Goal: Communication & Community: Answer question/provide support

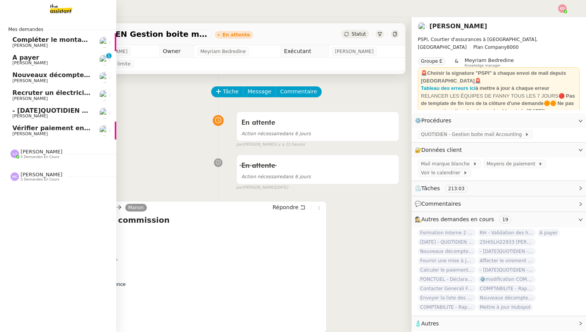
click at [45, 42] on span "Compléter le montant manquant" at bounding box center [69, 39] width 114 height 7
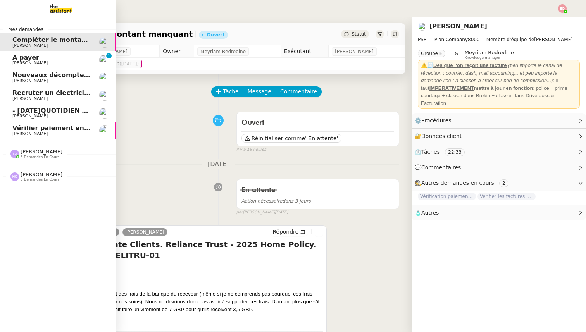
click at [20, 58] on span "A payer" at bounding box center [25, 57] width 27 height 7
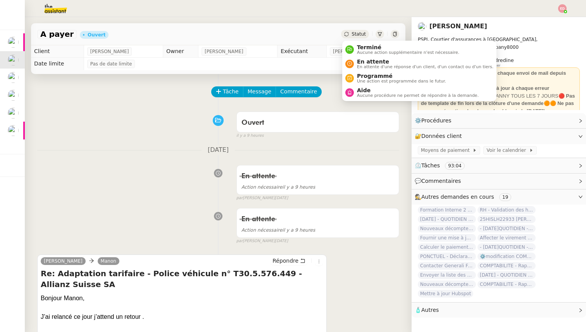
click at [357, 33] on span "Statut" at bounding box center [358, 33] width 14 height 5
click at [360, 62] on span "En attente" at bounding box center [425, 61] width 136 height 6
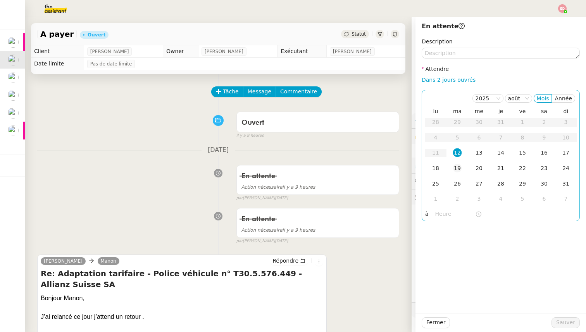
click at [460, 161] on td "19" at bounding box center [457, 168] width 22 height 15
click at [561, 323] on span "Sauver" at bounding box center [565, 322] width 19 height 9
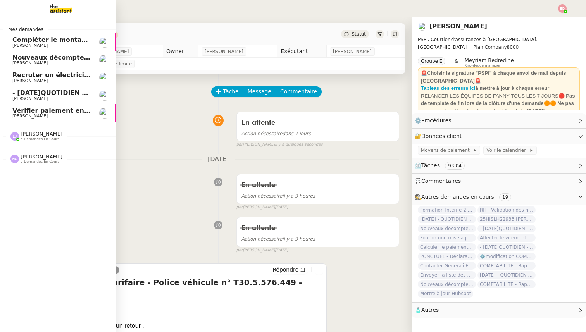
click at [12, 58] on link "Nouveaux décomptes de commissions [PERSON_NAME]" at bounding box center [58, 60] width 116 height 18
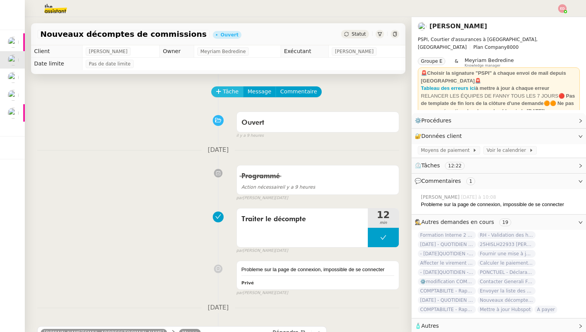
click at [223, 94] on span "Tâche" at bounding box center [231, 91] width 16 height 9
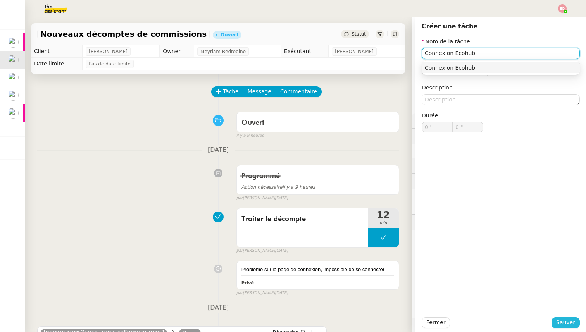
type input "Connexion Ecohub"
click at [567, 320] on span "Sauver" at bounding box center [565, 322] width 19 height 9
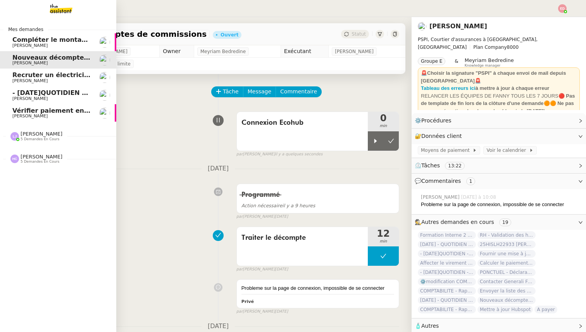
click at [37, 77] on span "Recruter un électricien rapidement" at bounding box center [73, 74] width 123 height 7
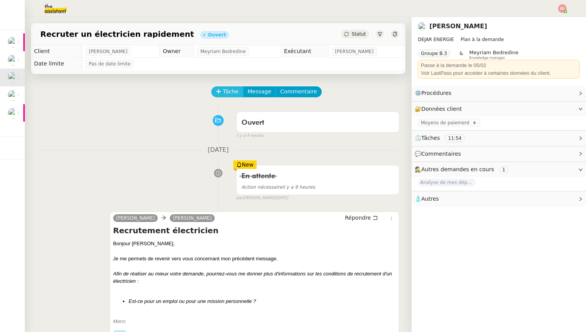
click at [225, 86] on button "Tâche" at bounding box center [227, 91] width 32 height 11
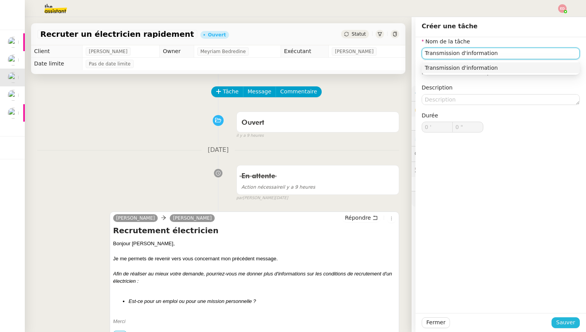
type input "Transmission d'information"
click at [557, 321] on span "Sauver" at bounding box center [565, 322] width 19 height 9
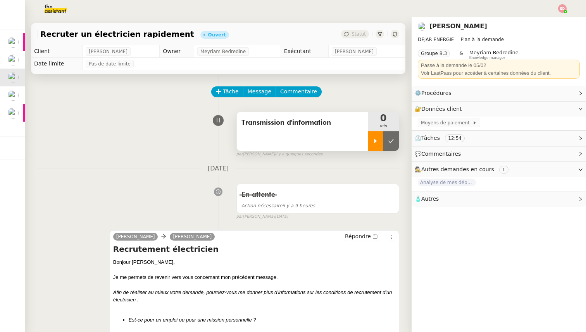
click at [373, 146] on div at bounding box center [375, 140] width 15 height 19
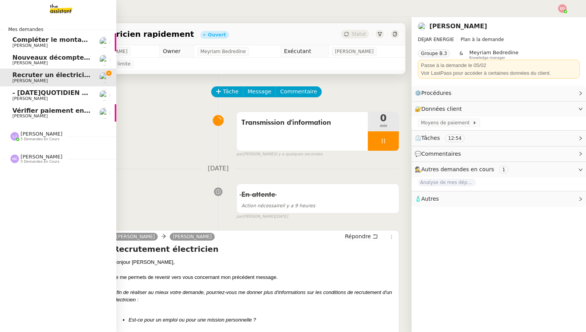
click at [19, 95] on span "- [DATE]QUOTIDIEN - OPAL - Gestion de la boîte mail OPAL" at bounding box center [113, 92] width 202 height 7
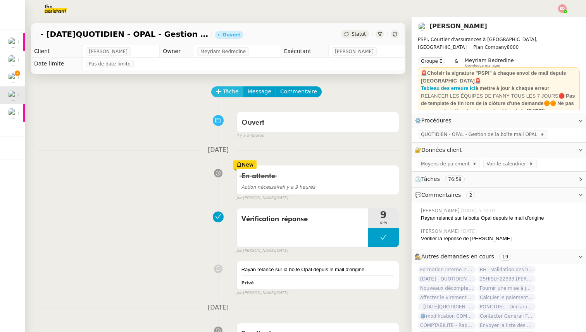
click at [227, 94] on span "Tâche" at bounding box center [231, 91] width 16 height 9
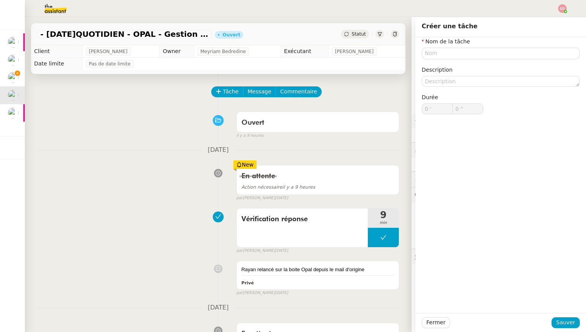
click at [110, 180] on div "En attente Action nécessaire il y a 9 heures New par [PERSON_NAME] [DATE]" at bounding box center [218, 181] width 362 height 40
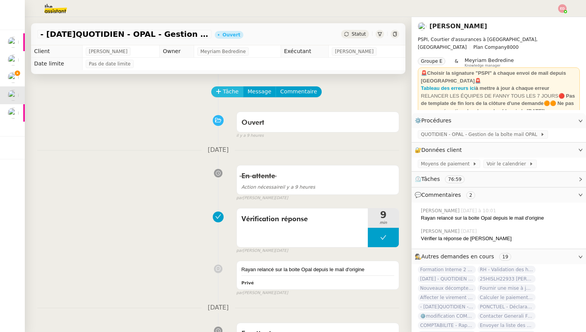
click at [219, 94] on icon at bounding box center [218, 91] width 5 height 5
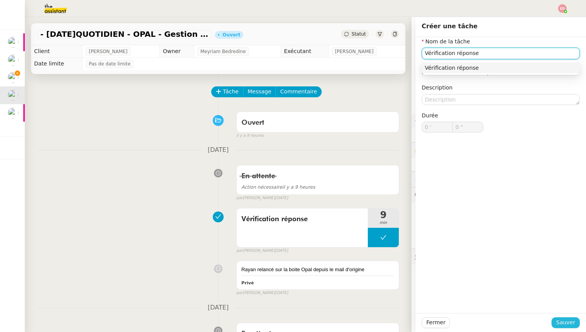
type input "Vérification réponse"
click at [571, 321] on span "Sauver" at bounding box center [565, 322] width 19 height 9
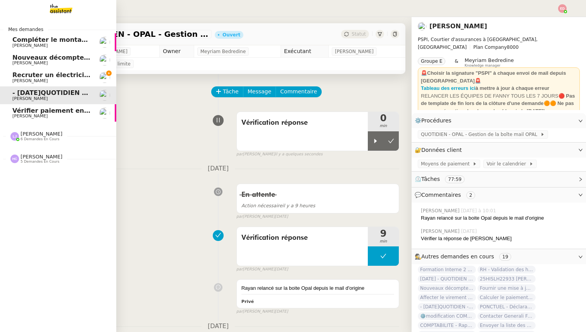
click at [31, 112] on span "Vérifier paiement en Euros pour Team2act" at bounding box center [85, 110] width 147 height 7
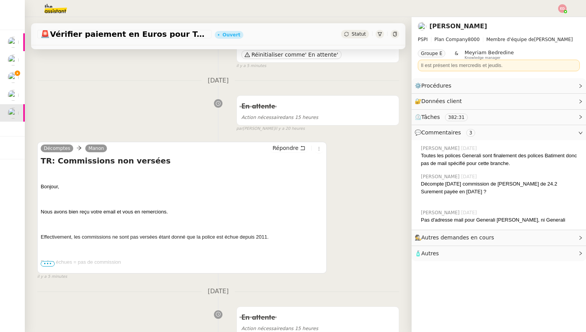
scroll to position [87, 0]
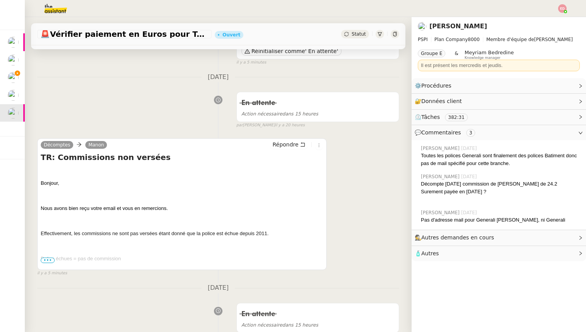
click at [49, 259] on span "•••" at bounding box center [48, 260] width 14 height 5
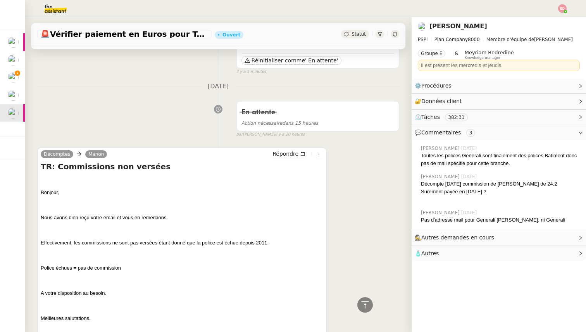
scroll to position [0, 0]
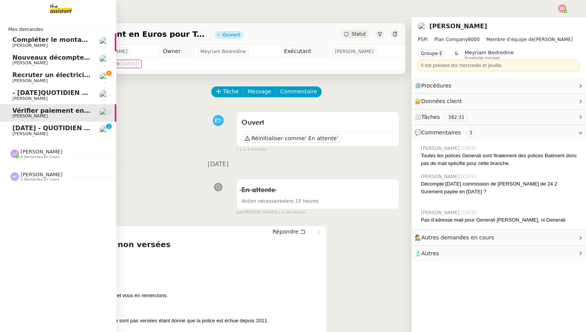
click at [45, 129] on span "[DATE] - QUOTIDIEN Gestion boite mail Accounting" at bounding box center [100, 127] width 177 height 7
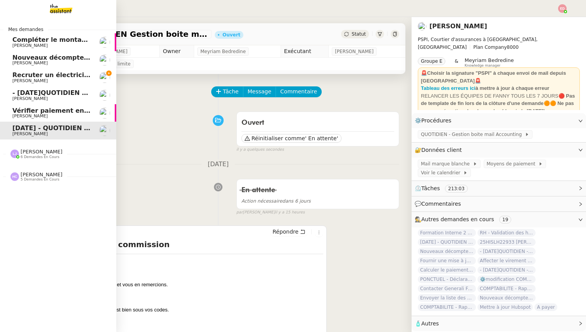
click at [17, 73] on span "Recruter un électricien rapidement" at bounding box center [73, 74] width 123 height 7
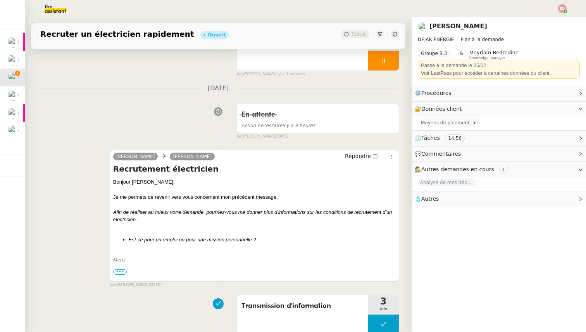
scroll to position [102, 0]
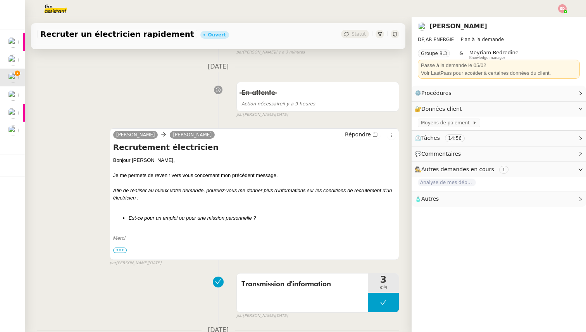
click at [121, 252] on span "•••" at bounding box center [120, 249] width 14 height 5
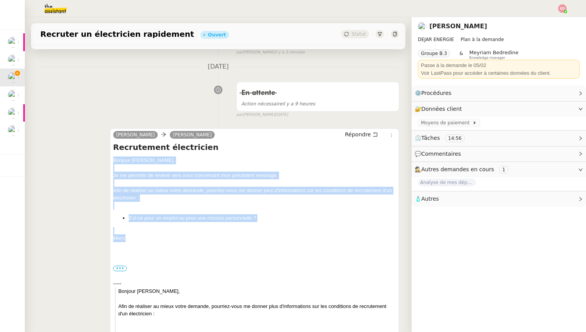
drag, startPoint x: 129, startPoint y: 237, endPoint x: 108, endPoint y: 160, distance: 80.7
click at [108, 160] on div "[PERSON_NAME] DEJAR Répondre Recrutement électricien Bonjour ﻿[PERSON_NAME], Je…" at bounding box center [218, 318] width 362 height 395
copy div "Bonjour ﻿[PERSON_NAME]﻿, Je me permets de revenir vers vous concernant mon préc…"
click at [360, 136] on span "Répondre" at bounding box center [358, 135] width 26 height 8
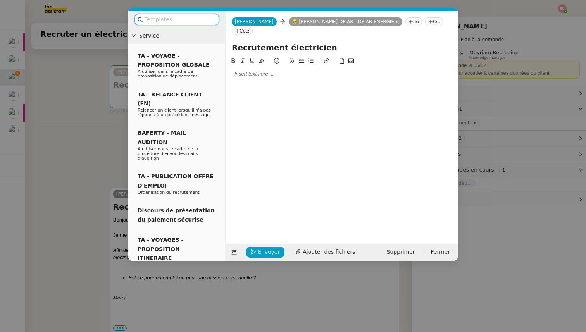
click at [266, 71] on div at bounding box center [341, 144] width 226 height 175
click at [265, 70] on div at bounding box center [341, 73] width 226 height 7
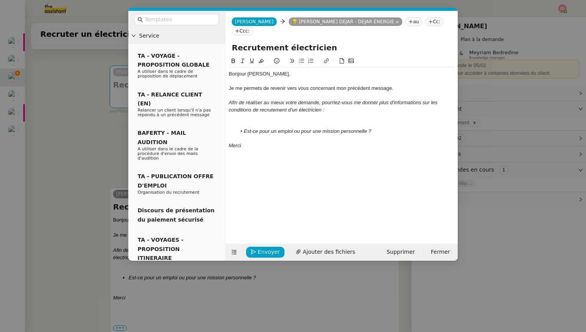
scroll to position [0, 0]
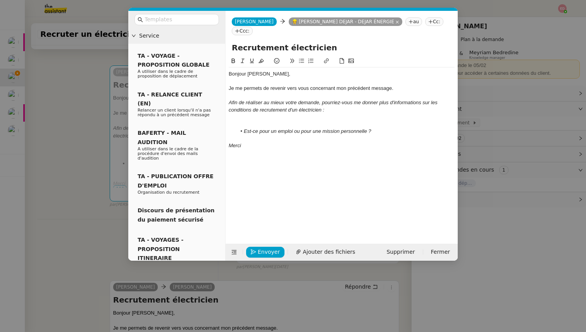
click at [263, 121] on div at bounding box center [341, 124] width 226 height 7
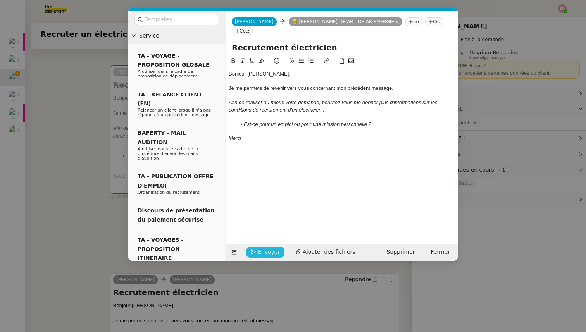
click at [260, 253] on span "Envoyer" at bounding box center [269, 251] width 22 height 9
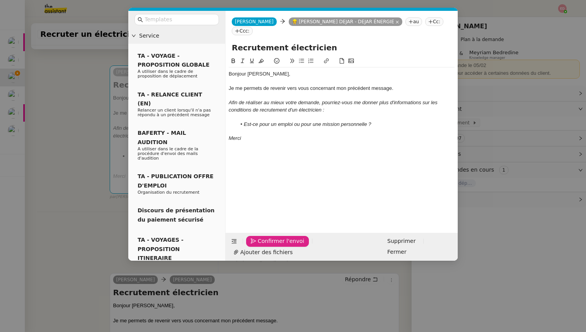
click at [260, 246] on span "Confirmer l'envoi" at bounding box center [281, 241] width 46 height 9
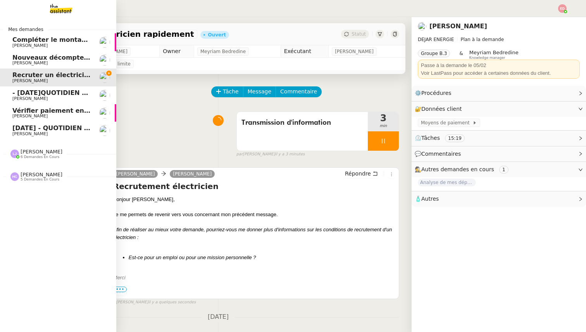
click at [21, 97] on span "[PERSON_NAME]" at bounding box center [29, 98] width 35 height 5
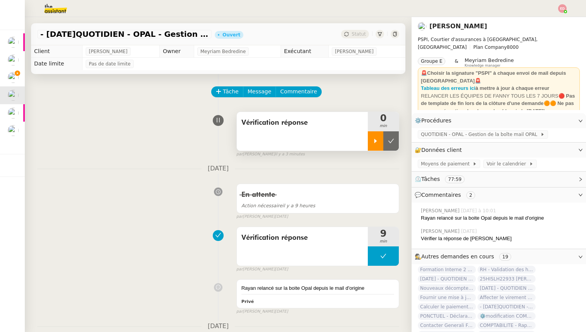
click at [376, 136] on div at bounding box center [375, 140] width 15 height 19
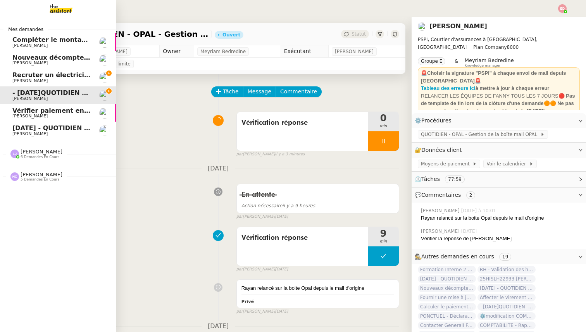
click at [31, 75] on span "Recruter un électricien rapidement" at bounding box center [73, 74] width 123 height 7
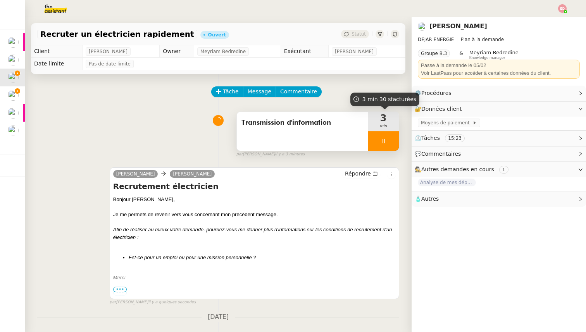
click at [392, 141] on div at bounding box center [383, 140] width 31 height 19
click at [392, 141] on icon at bounding box center [391, 141] width 6 height 6
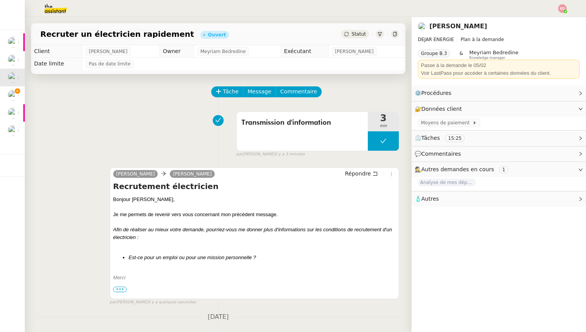
click at [354, 34] on span "Statut" at bounding box center [358, 33] width 14 height 5
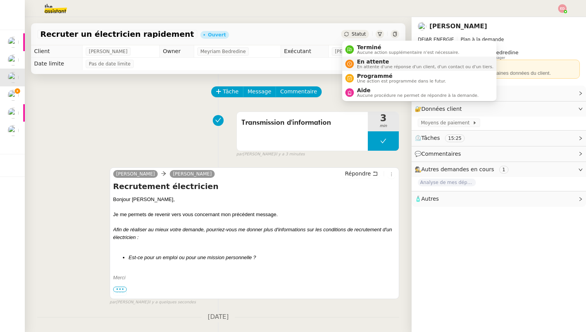
click at [362, 60] on span "En attente" at bounding box center [425, 61] width 136 height 6
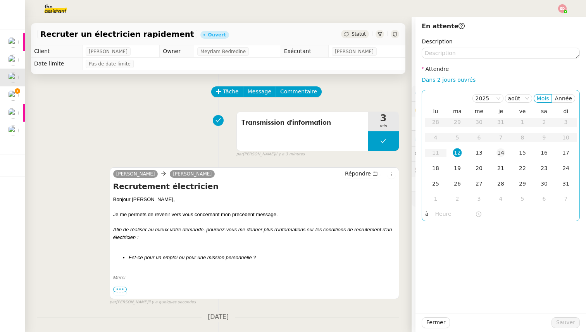
click at [502, 152] on div "14" at bounding box center [500, 152] width 9 height 9
click at [563, 321] on span "Sauver" at bounding box center [565, 322] width 19 height 9
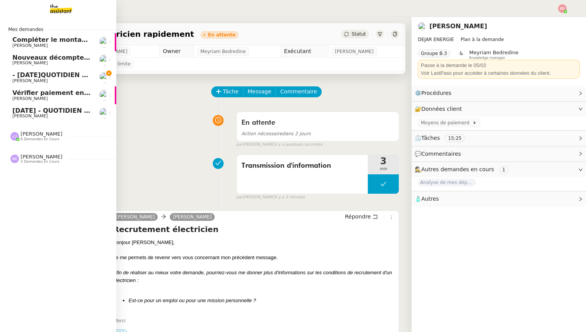
click at [14, 72] on span "- [DATE]QUOTIDIEN - OPAL - Gestion de la boîte mail OPAL" at bounding box center [113, 74] width 202 height 7
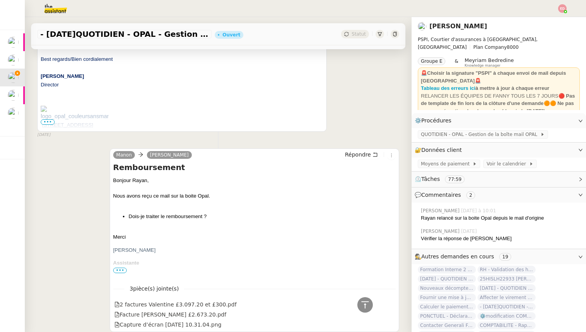
scroll to position [994, 0]
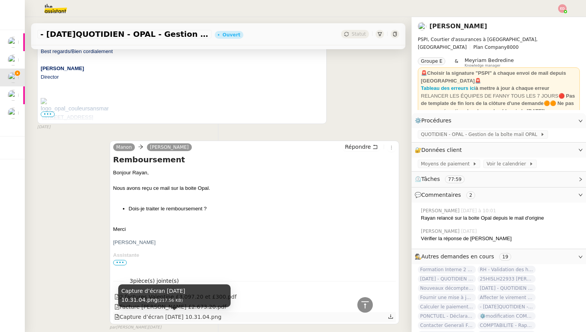
click at [161, 316] on div "Capture d’écran [DATE] 10.31.04.png" at bounding box center [167, 317] width 107 height 9
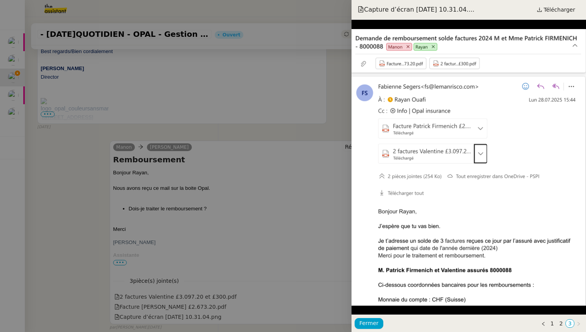
click at [201, 223] on div at bounding box center [293, 166] width 586 height 332
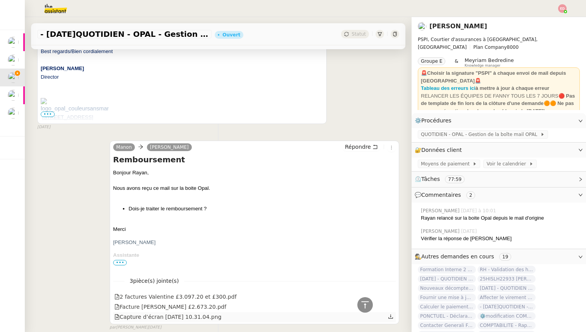
click at [151, 318] on div "Capture d’écran [DATE] 10.31.04.png" at bounding box center [167, 317] width 107 height 9
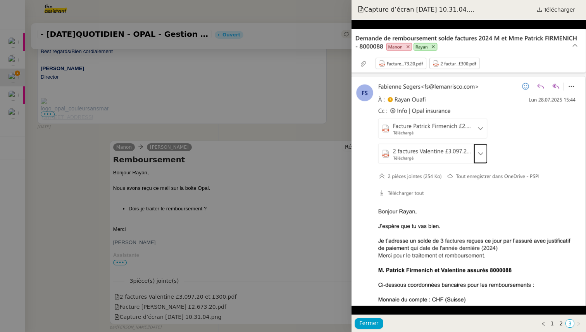
click at [186, 231] on div at bounding box center [293, 166] width 586 height 332
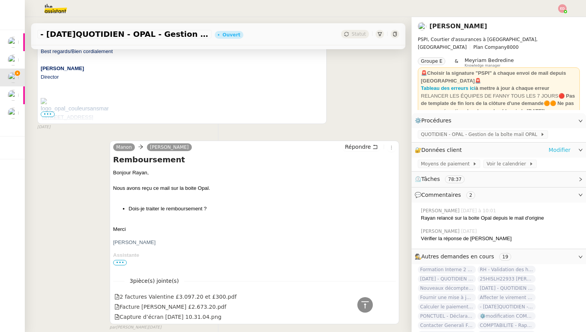
click at [555, 148] on link "Modifier" at bounding box center [559, 150] width 22 height 9
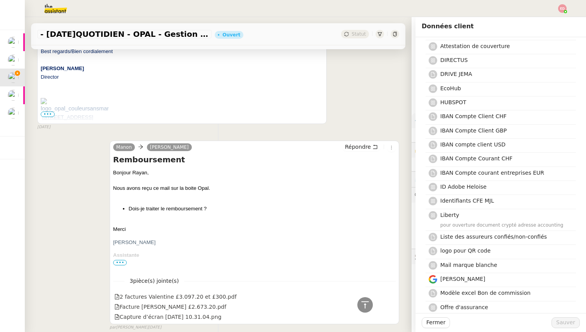
scroll to position [481, 0]
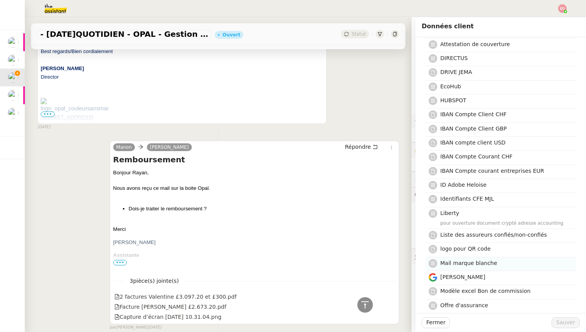
click at [467, 259] on h4 "Mail marque blanche" at bounding box center [505, 263] width 131 height 9
click at [565, 323] on span "Sauver" at bounding box center [565, 322] width 19 height 9
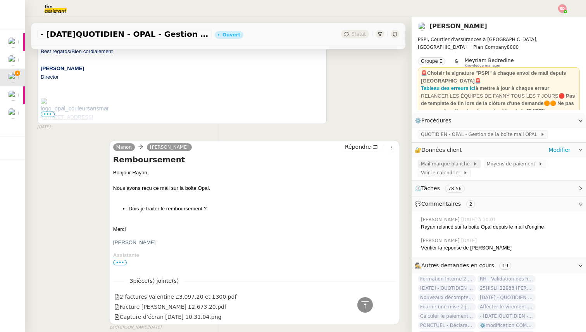
click at [453, 163] on span "Mail marque blanche" at bounding box center [447, 164] width 52 height 8
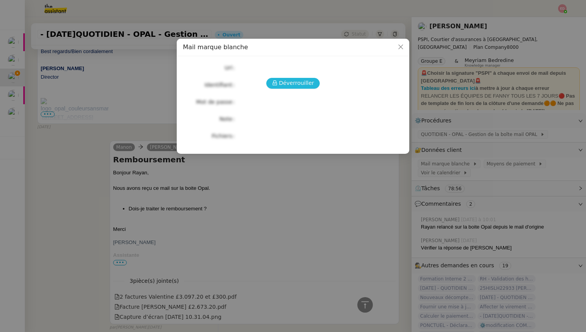
click at [301, 87] on span "Déverrouiller" at bounding box center [296, 83] width 35 height 9
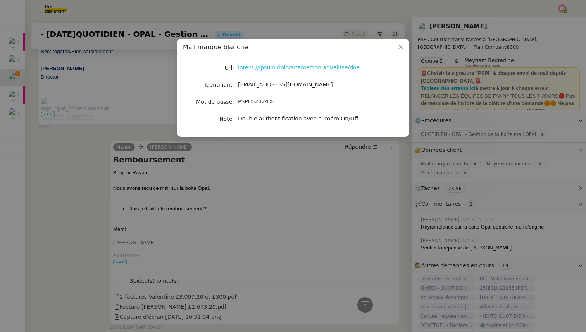
click at [107, 179] on nz-modal-container "Mail marque blanche Url Identifiant [EMAIL_ADDRESS][DOMAIN_NAME] Mot de passe […" at bounding box center [293, 166] width 586 height 332
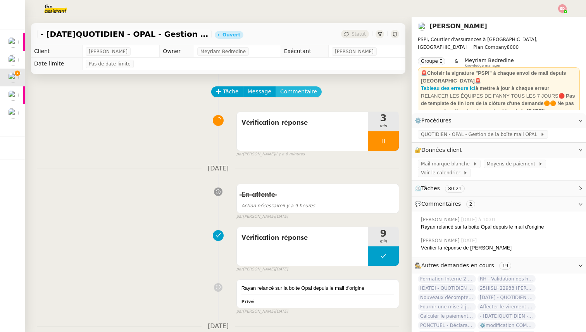
click at [292, 88] on span "Commentaire" at bounding box center [298, 91] width 37 height 9
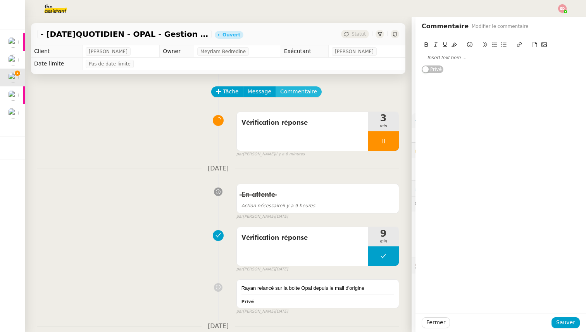
click at [275, 86] on button "Commentaire" at bounding box center [298, 91] width 46 height 11
click at [446, 53] on div at bounding box center [500, 57] width 158 height 13
click at [135, 201] on div "En attente Action nécessaire il y a 9 heures false par [PERSON_NAME] [DATE]" at bounding box center [218, 200] width 362 height 40
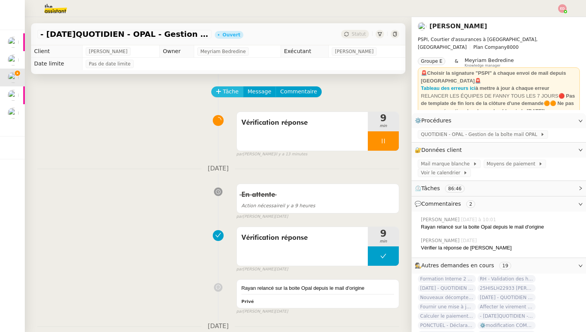
click at [230, 88] on span "Tâche" at bounding box center [231, 91] width 16 height 9
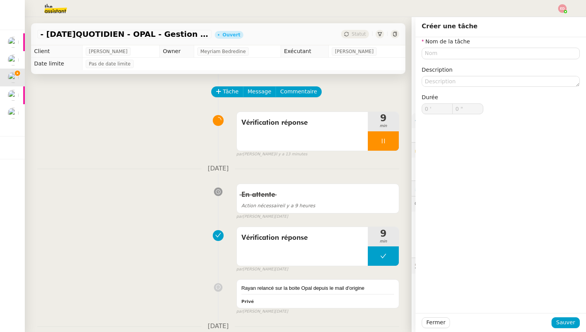
click at [176, 109] on div "Vérification réponse 9 min false par [PERSON_NAME] il y a 13 minutes" at bounding box center [218, 133] width 362 height 50
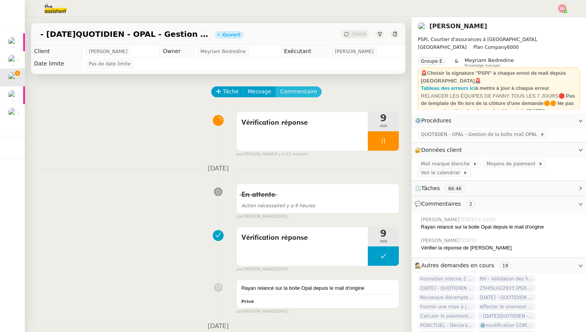
click at [289, 89] on span "Commentaire" at bounding box center [298, 91] width 37 height 9
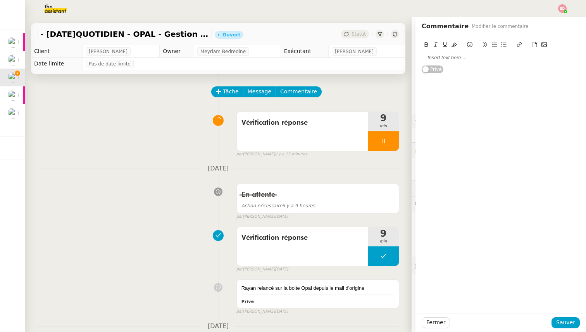
click at [457, 60] on div at bounding box center [500, 57] width 158 height 7
click at [570, 324] on span "Sauver" at bounding box center [565, 322] width 19 height 9
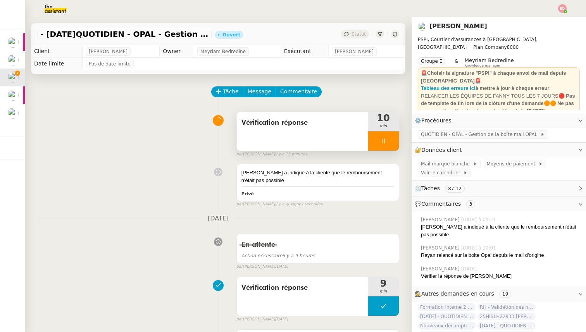
click at [394, 139] on div at bounding box center [383, 140] width 31 height 19
click at [394, 139] on button at bounding box center [390, 140] width 15 height 19
click at [354, 34] on span "Statut" at bounding box center [358, 33] width 14 height 5
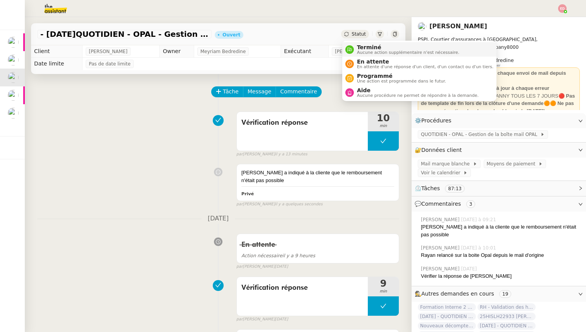
click at [354, 44] on li "Terminé Aucune action supplémentaire n'est nécessaire." at bounding box center [419, 49] width 154 height 14
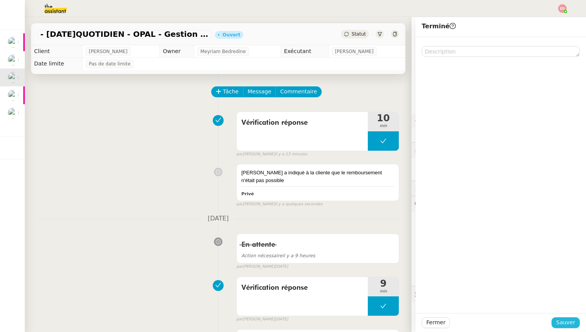
click at [557, 322] on button "Sauver" at bounding box center [565, 322] width 28 height 11
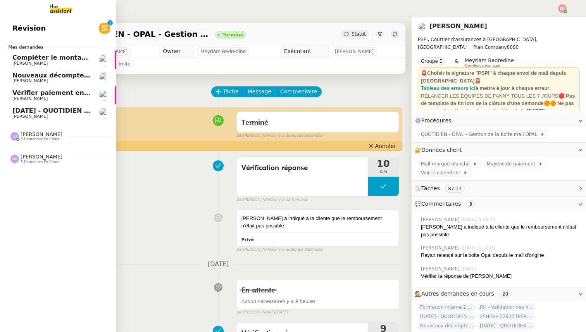
click at [24, 76] on span "Nouveaux décomptes de commissions" at bounding box center [78, 75] width 133 height 7
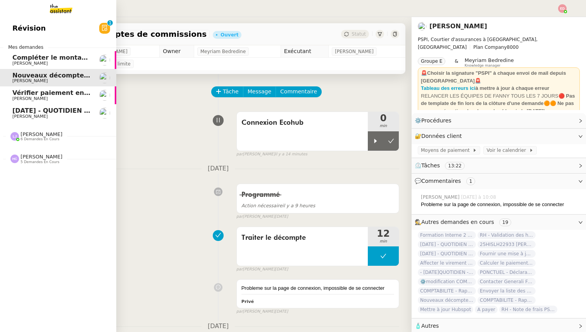
click at [27, 94] on span "Vérifier paiement en Euros pour Team2act" at bounding box center [85, 92] width 147 height 7
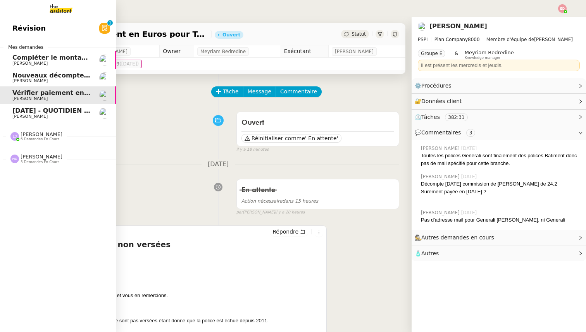
click at [28, 108] on span "[DATE] - QUOTIDIEN Gestion boite mail Accounting" at bounding box center [100, 110] width 177 height 7
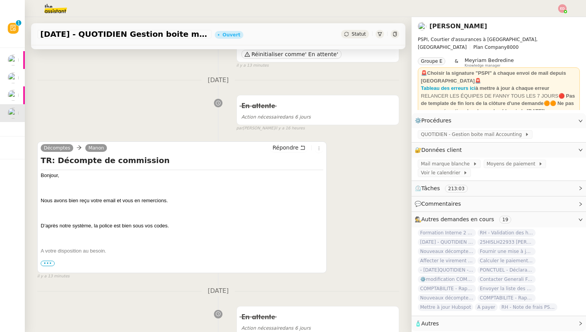
scroll to position [89, 0]
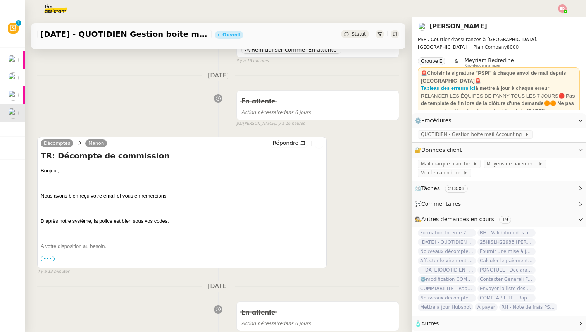
click at [47, 259] on span "•••" at bounding box center [48, 258] width 14 height 5
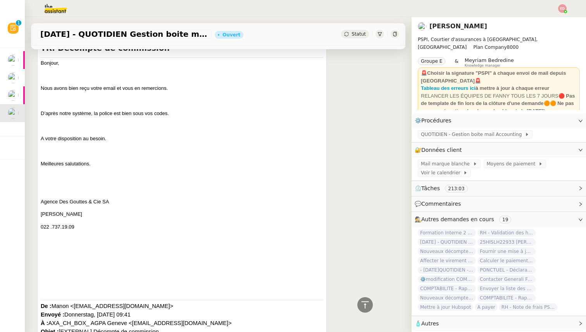
scroll to position [0, 0]
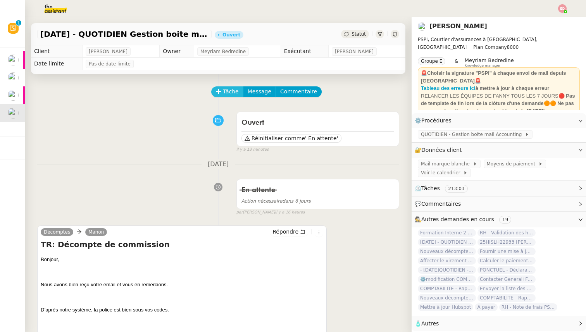
click at [233, 92] on span "Tâche" at bounding box center [231, 91] width 16 height 9
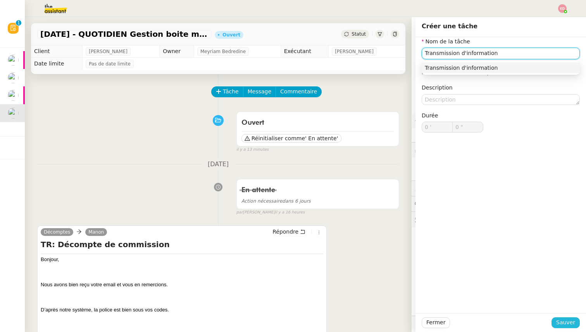
type input "Transmission d'information"
click at [560, 322] on span "Sauver" at bounding box center [565, 322] width 19 height 9
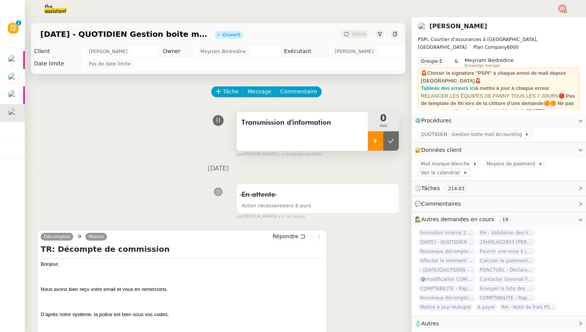
click at [378, 143] on icon at bounding box center [375, 141] width 6 height 6
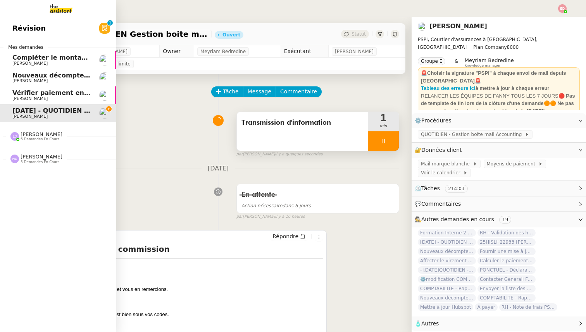
click at [15, 94] on span "Vérifier paiement en Euros pour Team2act" at bounding box center [85, 92] width 147 height 7
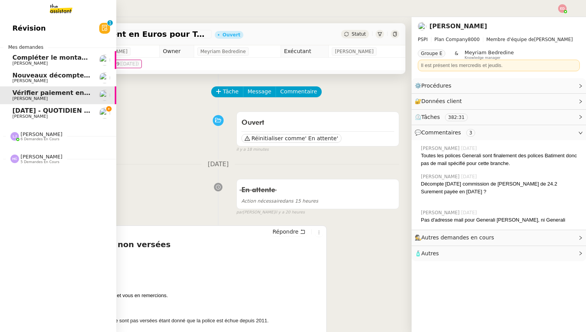
click at [27, 114] on span "[PERSON_NAME]" at bounding box center [29, 116] width 35 height 5
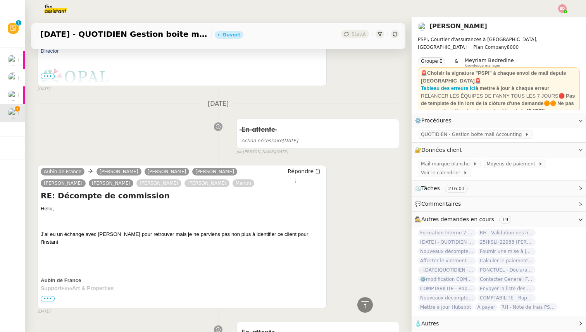
scroll to position [2191, 0]
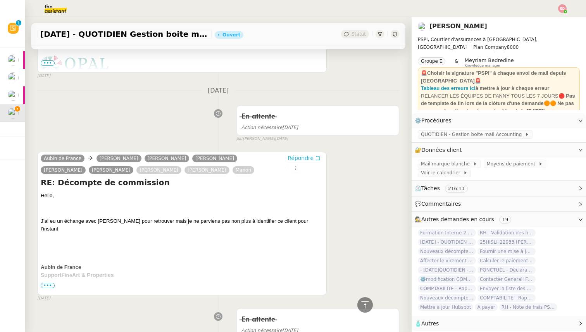
click at [295, 161] on span "Répondre" at bounding box center [300, 158] width 26 height 8
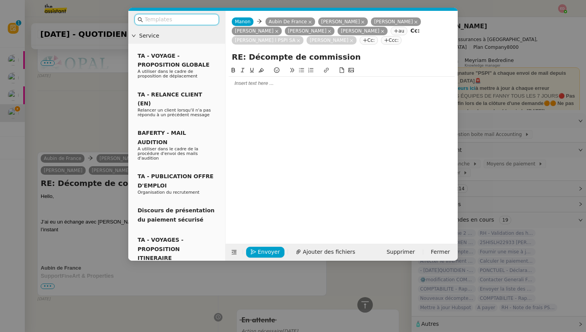
scroll to position [2267, 0]
click at [261, 87] on div at bounding box center [341, 83] width 226 height 13
click at [88, 137] on nz-modal-container "Service TA - VOYAGE - PROPOSITION GLOBALE A utiliser dans le cadre de propositi…" at bounding box center [293, 166] width 586 height 332
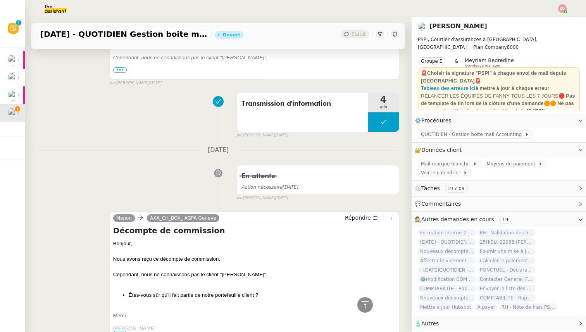
scroll to position [1027, 0]
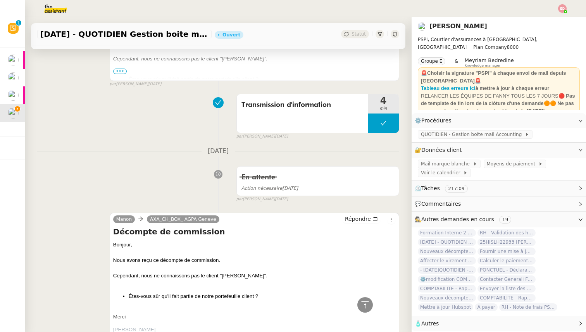
drag, startPoint x: 274, startPoint y: 274, endPoint x: 220, endPoint y: 275, distance: 53.8
click at [220, 275] on div "Cependant, nous ne connaissons pas le client "[PERSON_NAME]"." at bounding box center [254, 276] width 282 height 8
copy div ""[PERSON_NAME]""
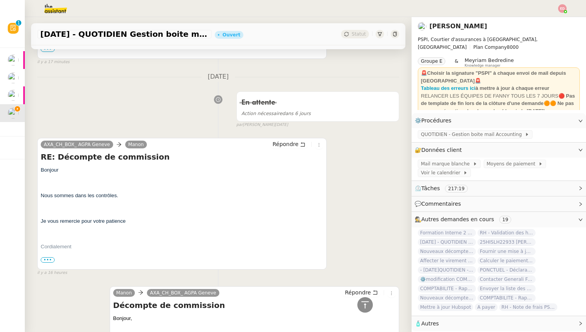
scroll to position [0, 0]
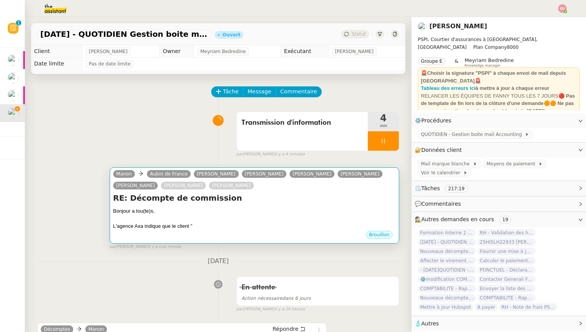
click at [222, 214] on div "Bonjour a tou(te)s," at bounding box center [254, 211] width 282 height 8
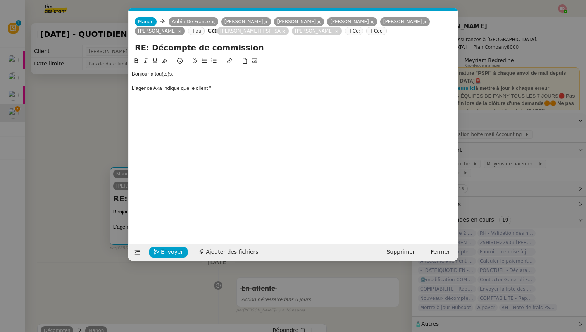
scroll to position [0, 16]
click at [220, 86] on div "L'agence Axa indique que le client "" at bounding box center [293, 88] width 323 height 7
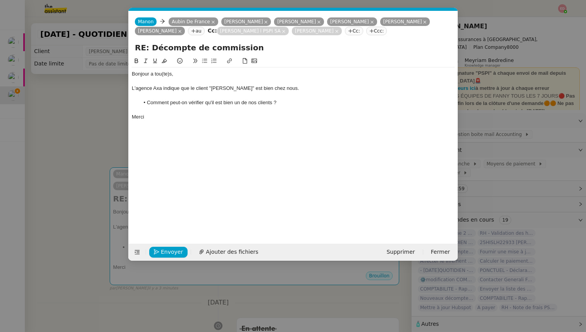
click at [79, 138] on nz-modal-container "Service TA - VOYAGE - PROPOSITION GLOBALE A utiliser dans le cadre de propositi…" at bounding box center [293, 166] width 586 height 332
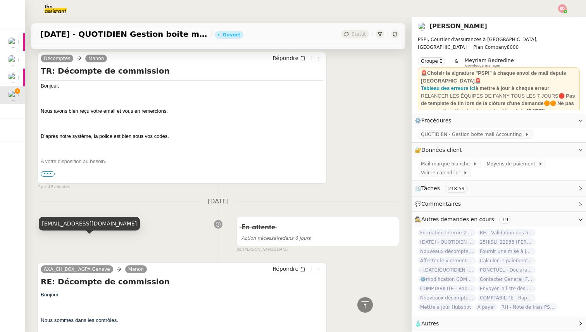
scroll to position [309, 0]
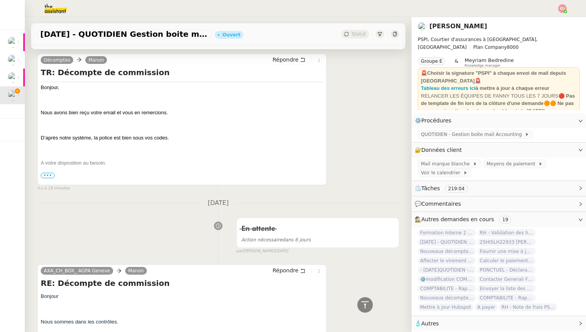
click at [45, 176] on span "•••" at bounding box center [48, 175] width 14 height 5
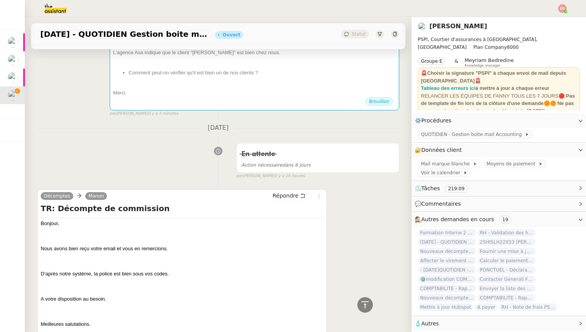
scroll to position [0, 0]
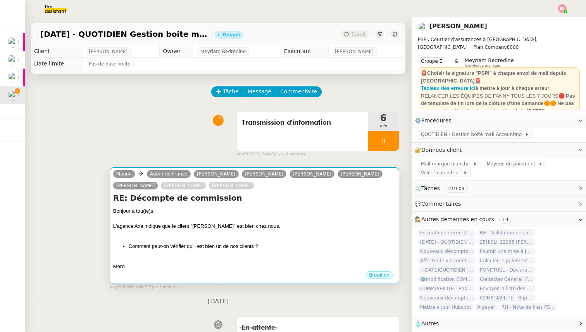
click at [188, 257] on div at bounding box center [254, 259] width 282 height 8
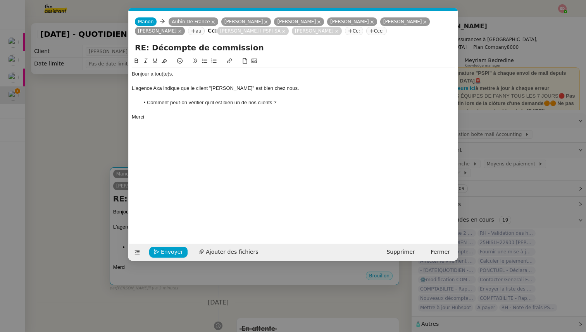
scroll to position [0, 16]
click at [163, 250] on span "Envoyer" at bounding box center [172, 251] width 22 height 9
click at [163, 250] on span "Confirmer l'envoi" at bounding box center [184, 251] width 46 height 9
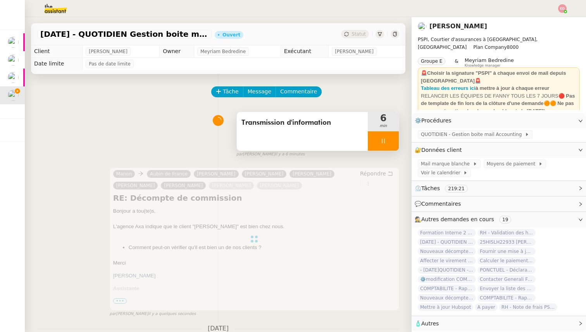
click at [391, 141] on div at bounding box center [383, 140] width 31 height 19
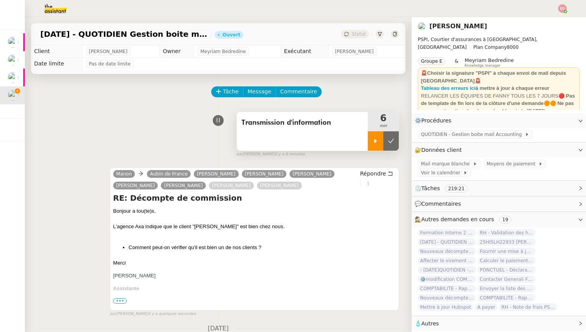
click at [391, 141] on icon at bounding box center [391, 141] width 6 height 4
click at [356, 34] on span "Statut" at bounding box center [358, 33] width 14 height 5
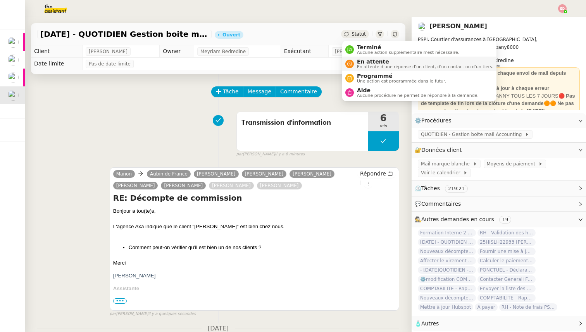
click at [361, 65] on span "En attente d'une réponse d'un client, d'un contact ou d'un tiers." at bounding box center [425, 67] width 136 height 4
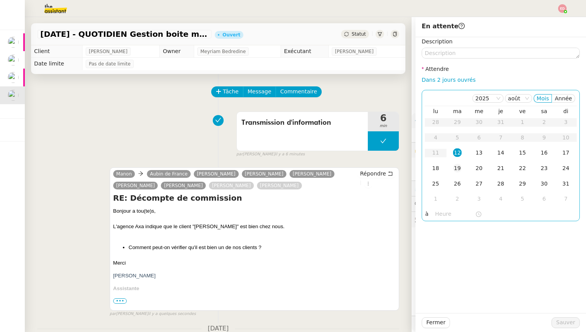
click at [454, 168] on div "19" at bounding box center [457, 168] width 9 height 9
click at [560, 322] on span "Sauver" at bounding box center [565, 322] width 19 height 9
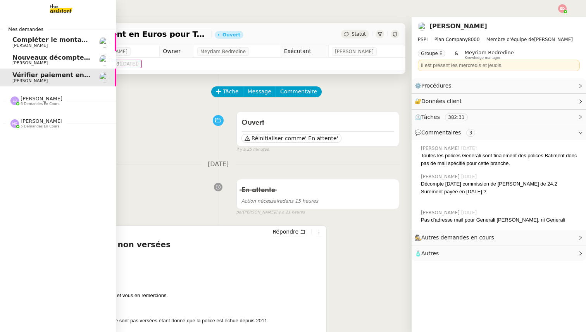
click at [12, 60] on link "Nouveaux décomptes de commissions [PERSON_NAME]" at bounding box center [58, 60] width 116 height 18
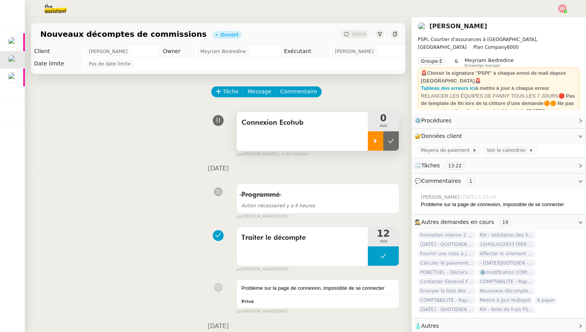
click at [371, 144] on div at bounding box center [375, 140] width 15 height 19
click at [553, 135] on link "Modifier" at bounding box center [559, 136] width 22 height 9
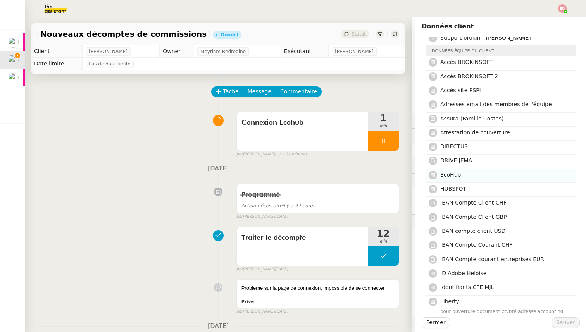
scroll to position [394, 0]
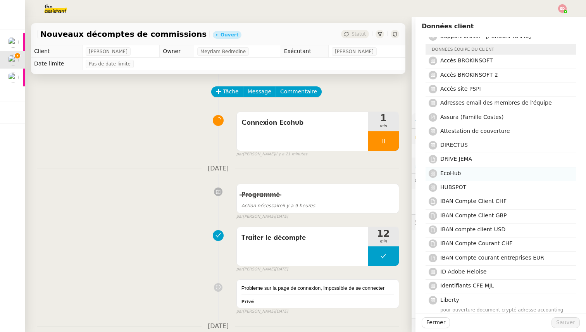
click at [451, 170] on span "EcoHub" at bounding box center [450, 173] width 21 height 6
click at [560, 324] on span "Sauver" at bounding box center [565, 322] width 19 height 9
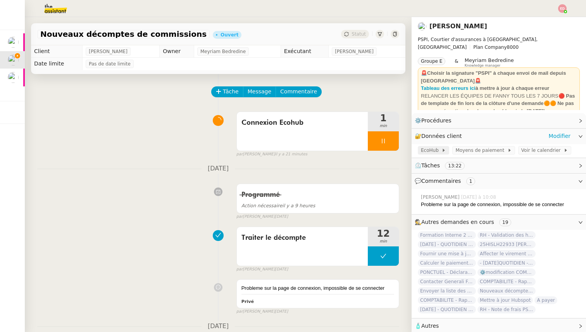
click at [426, 149] on span "EcoHub" at bounding box center [431, 150] width 21 height 8
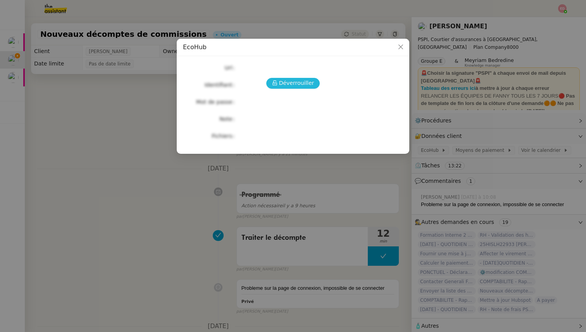
click at [303, 83] on span "Déverrouiller" at bounding box center [296, 83] width 35 height 9
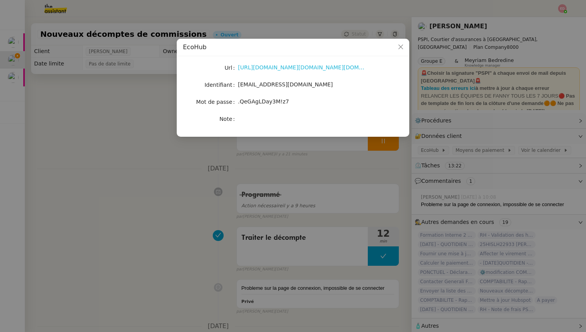
click at [280, 68] on link "[URL][DOMAIN_NAME][DOMAIN_NAME][DOMAIN_NAME]" at bounding box center [313, 67] width 151 height 6
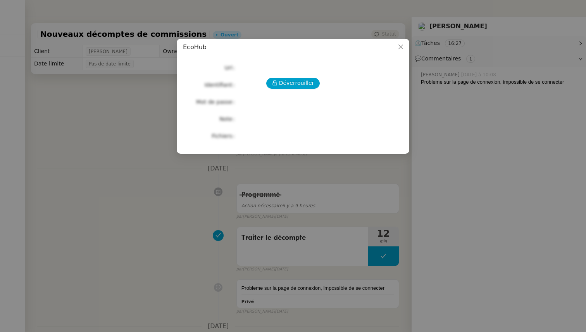
click at [291, 180] on nz-modal-container "EcoHub Déverrouiller Url Identifiant Mot de passe Note Fichiers Upload" at bounding box center [293, 166] width 586 height 332
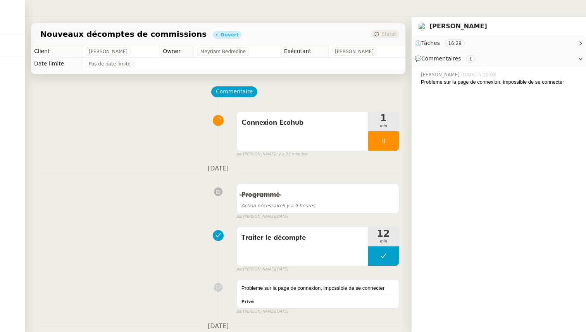
click at [399, 79] on div "Commentaire Veuillez patienter une erreur s'est produite 👌👌👌 message envoyé ✌️✌…" at bounding box center [218, 284] width 387 height 421
